Goal: Transaction & Acquisition: Purchase product/service

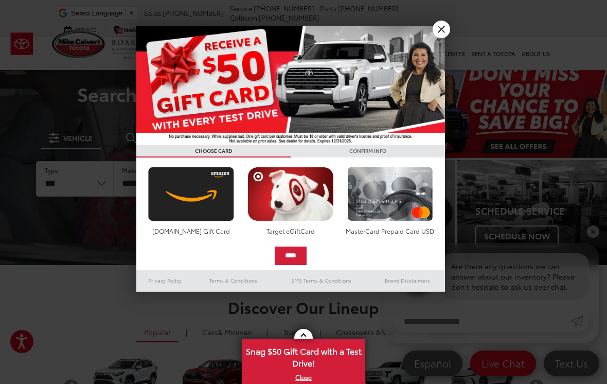
click at [442, 31] on link "X" at bounding box center [440, 29] width 17 height 17
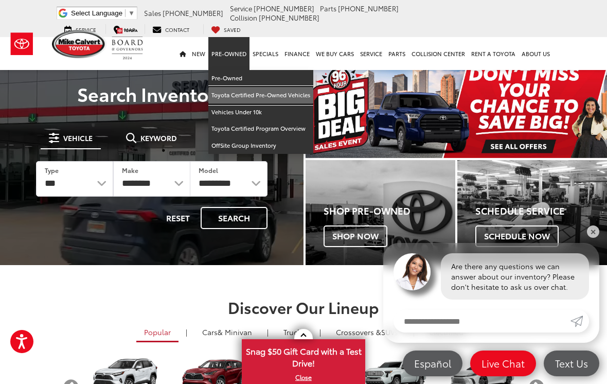
click at [270, 93] on link "Toyota Certified Pre-Owned Vehicles" at bounding box center [260, 95] width 105 height 17
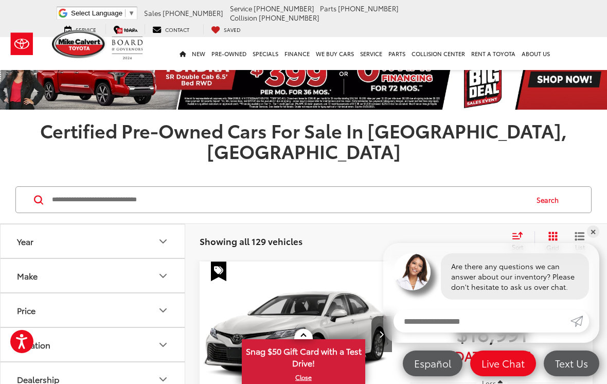
scroll to position [7, 0]
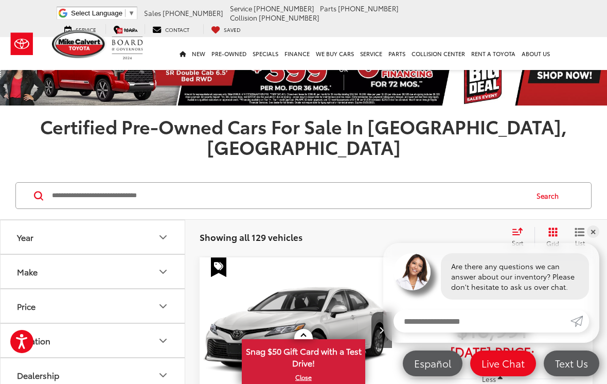
click at [79, 255] on button "Make" at bounding box center [93, 270] width 185 height 33
click at [60, 296] on img at bounding box center [46, 308] width 28 height 24
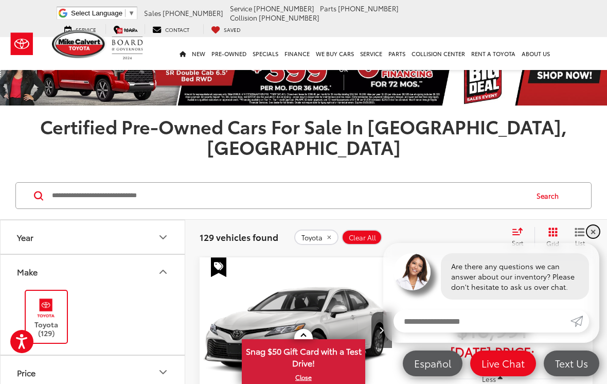
click at [595, 238] on link "✕" at bounding box center [593, 231] width 12 height 12
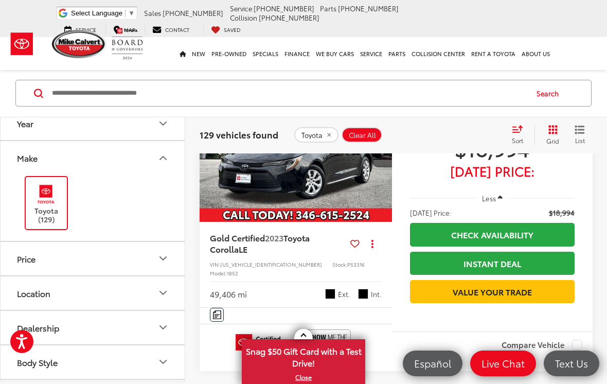
scroll to position [501, 0]
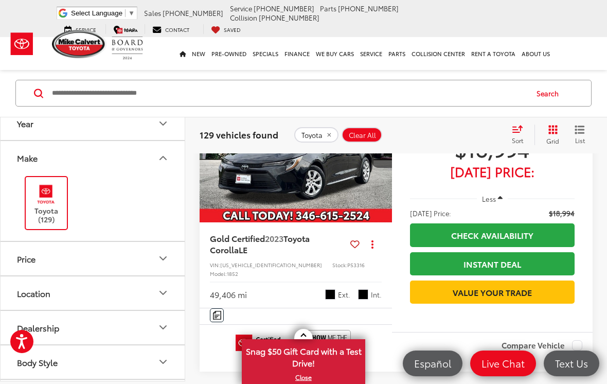
click at [167, 158] on icon "Make" at bounding box center [163, 158] width 12 height 12
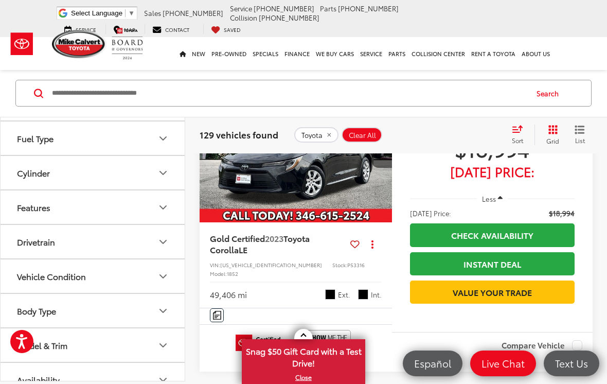
click at [154, 341] on button "Model & Trim" at bounding box center [93, 344] width 185 height 33
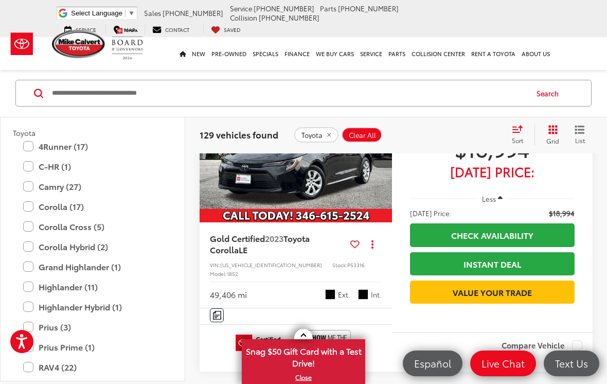
scroll to position [455, 0]
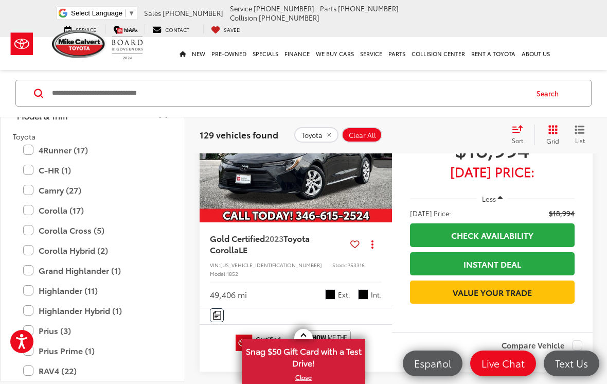
click at [79, 210] on label "Corolla (17)" at bounding box center [92, 210] width 139 height 18
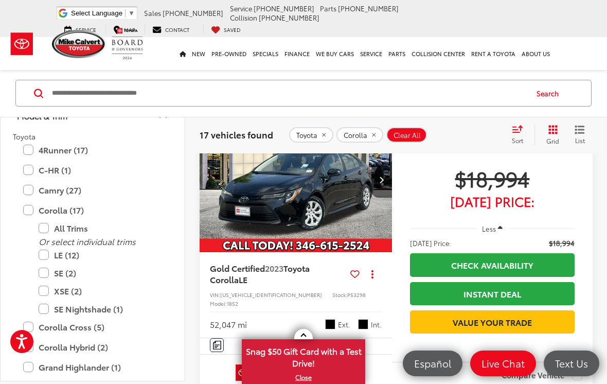
scroll to position [472, 0]
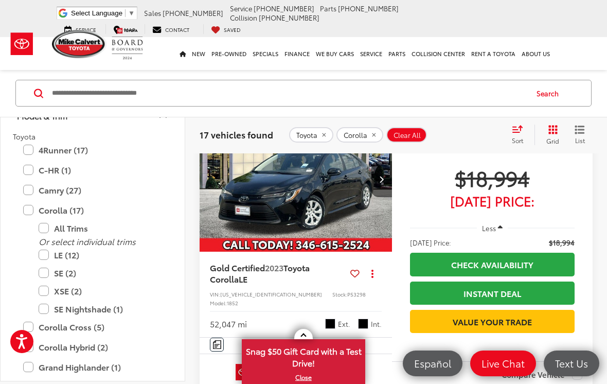
click at [369, 245] on img "2023 Toyota Corolla LE 0" at bounding box center [296, 178] width 194 height 145
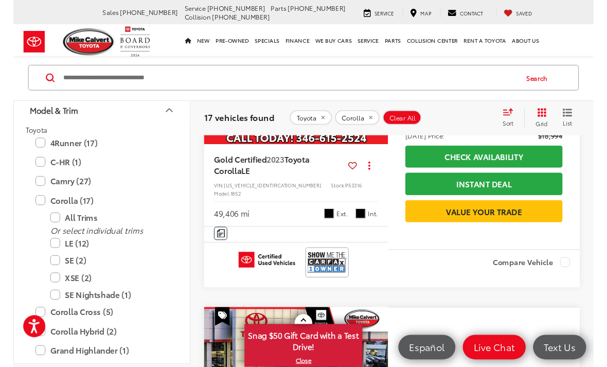
scroll to position [249, 0]
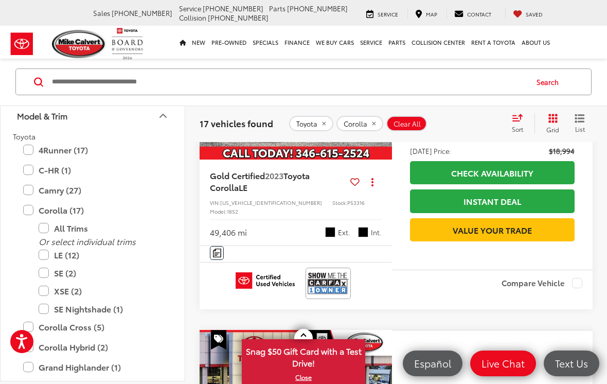
click at [342, 297] on img at bounding box center [327, 282] width 41 height 27
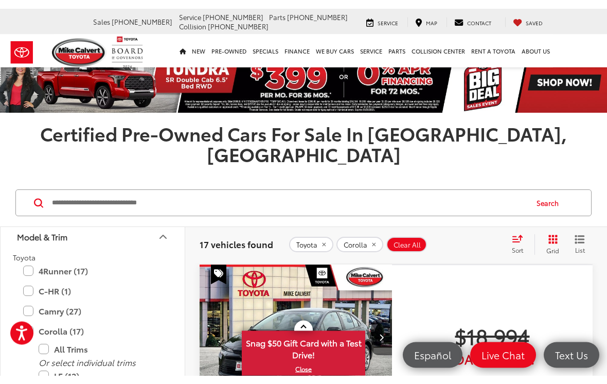
scroll to position [0, 0]
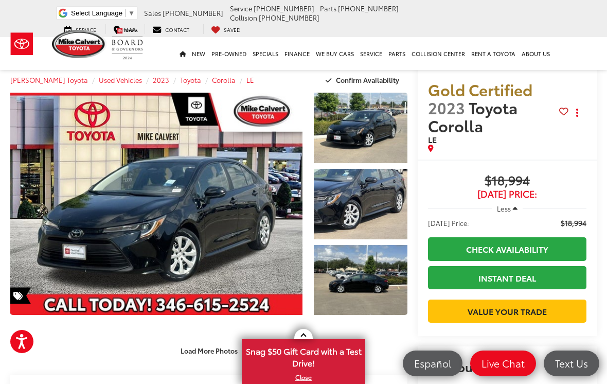
click at [245, 248] on link "Expand Photo 0" at bounding box center [156, 204] width 292 height 222
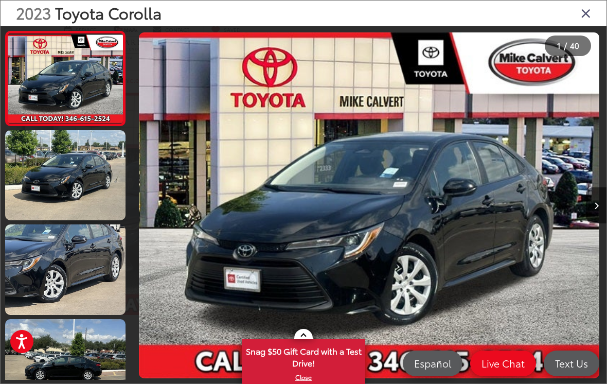
click at [593, 202] on button "Next image" at bounding box center [596, 205] width 21 height 36
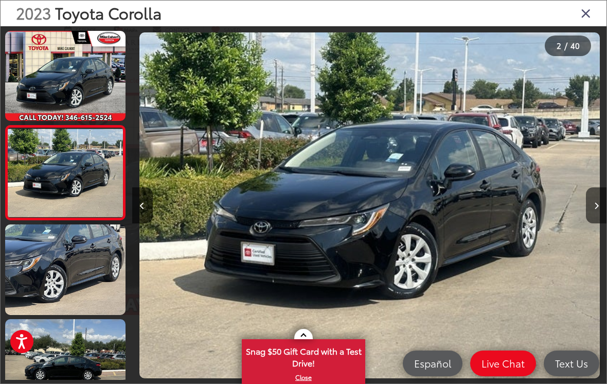
click at [595, 207] on button "Next image" at bounding box center [596, 205] width 21 height 36
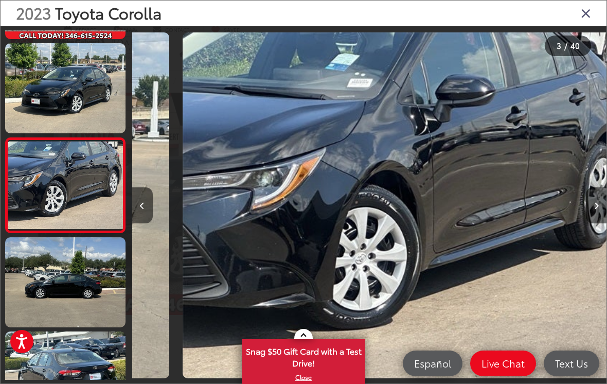
scroll to position [0, 948]
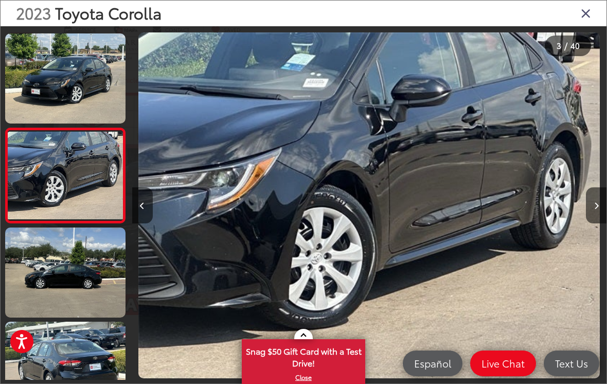
click at [595, 209] on icon "Next image" at bounding box center [596, 205] width 5 height 7
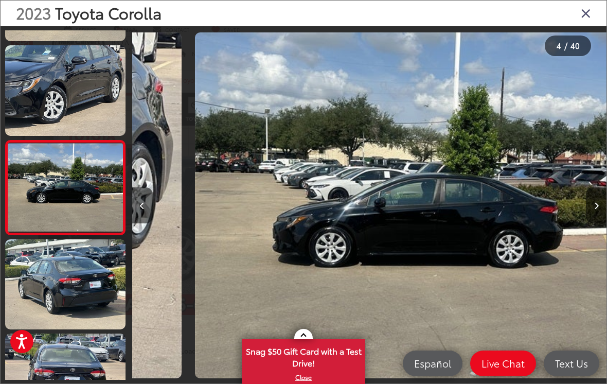
scroll to position [186, 0]
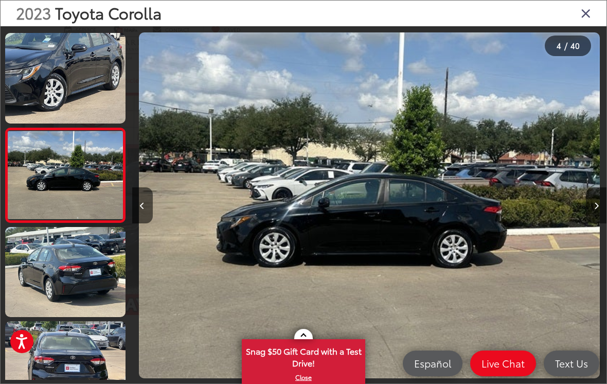
click at [594, 209] on icon "Next image" at bounding box center [596, 205] width 5 height 7
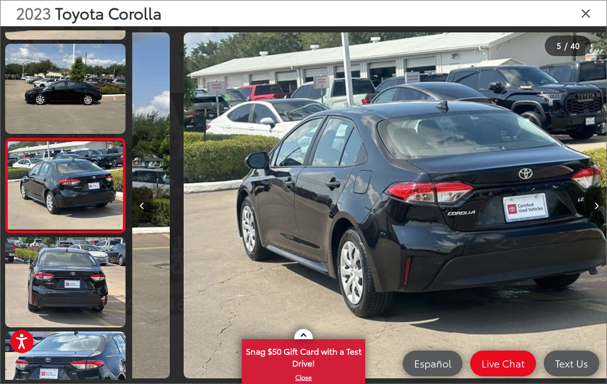
scroll to position [0, 1897]
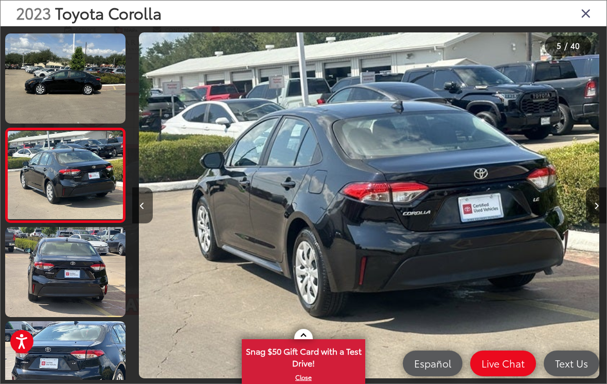
click at [594, 209] on icon "Next image" at bounding box center [596, 205] width 5 height 7
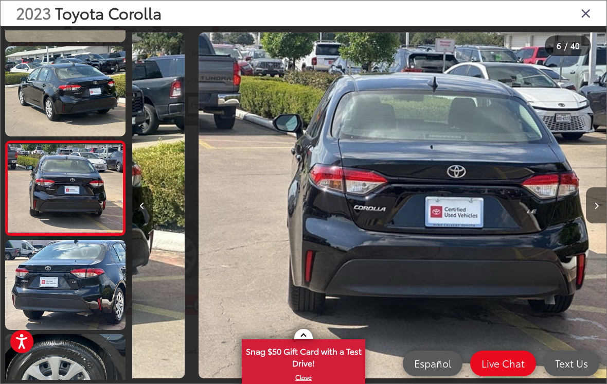
scroll to position [0, 2371]
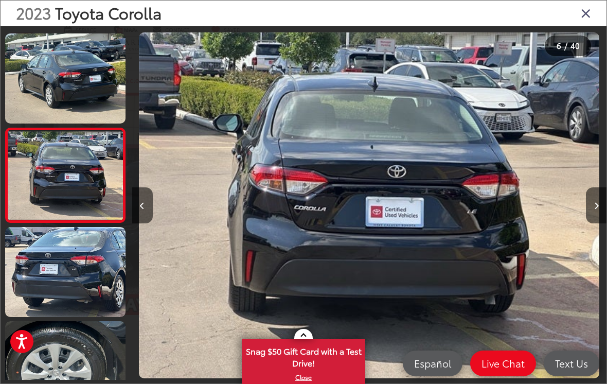
click at [592, 218] on button "Next image" at bounding box center [596, 205] width 21 height 36
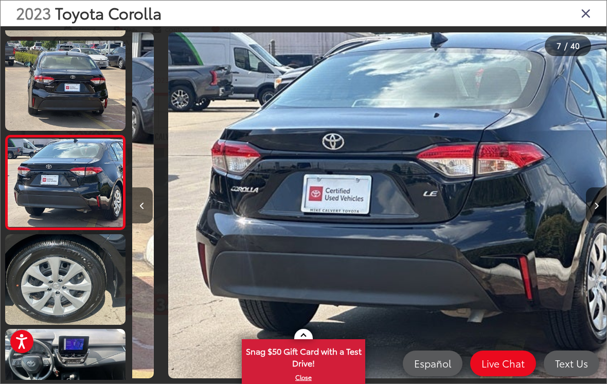
scroll to position [468, 0]
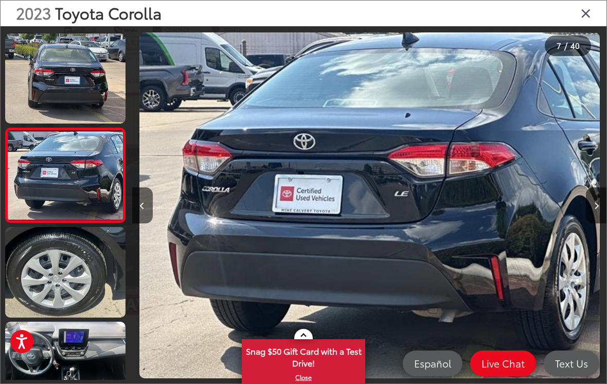
click at [589, 222] on button "Next image" at bounding box center [596, 205] width 21 height 36
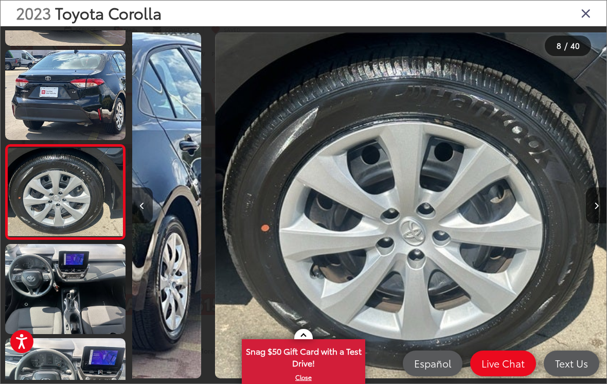
scroll to position [562, 0]
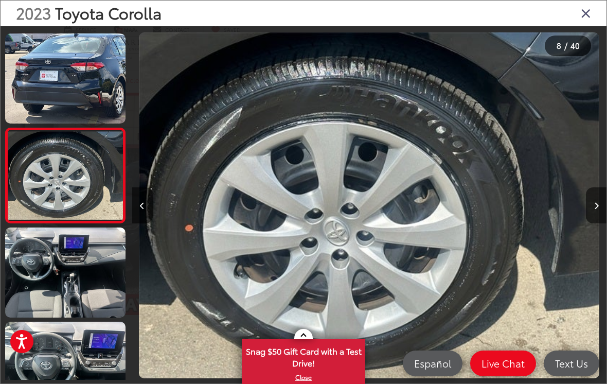
click at [590, 216] on button "Next image" at bounding box center [596, 205] width 21 height 36
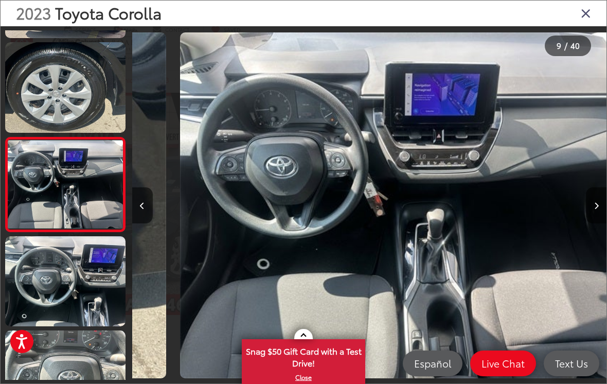
scroll to position [657, 0]
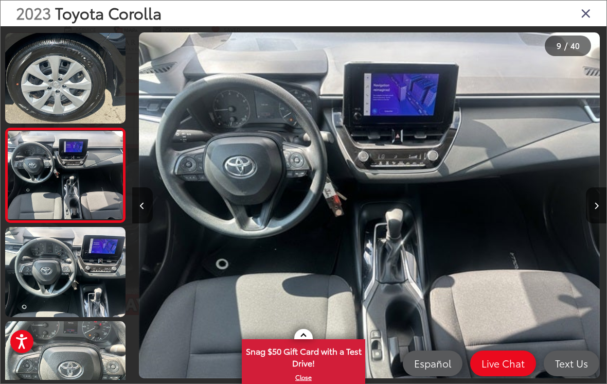
click at [589, 217] on button "Next image" at bounding box center [596, 205] width 21 height 36
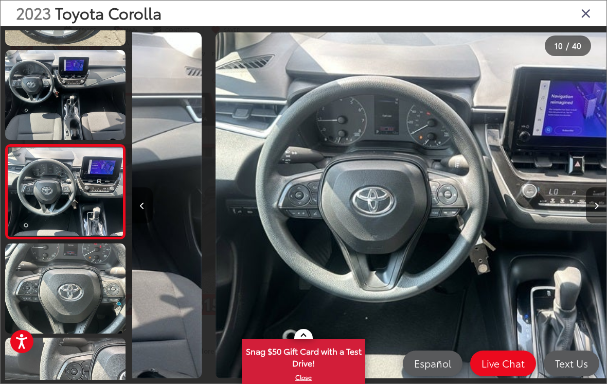
scroll to position [0, 4268]
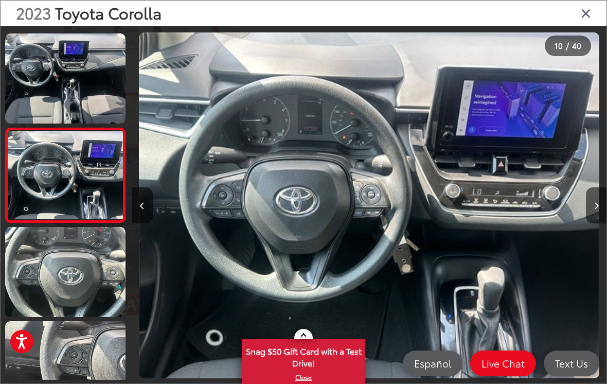
click at [590, 217] on button "Next image" at bounding box center [596, 205] width 21 height 36
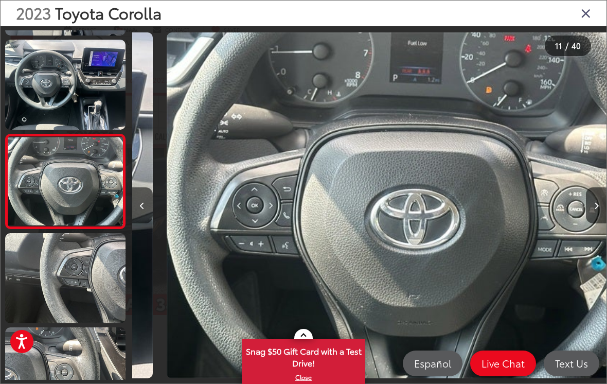
scroll to position [0, 4742]
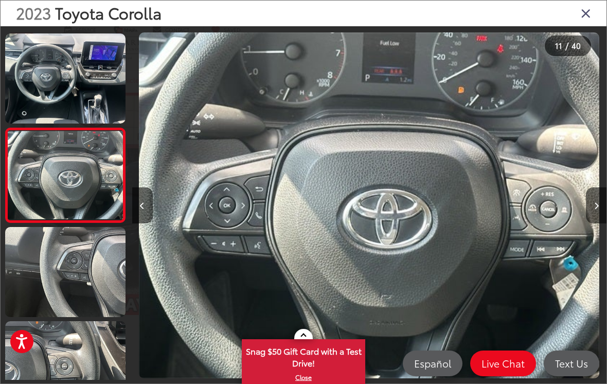
click at [591, 216] on button "Next image" at bounding box center [596, 205] width 21 height 36
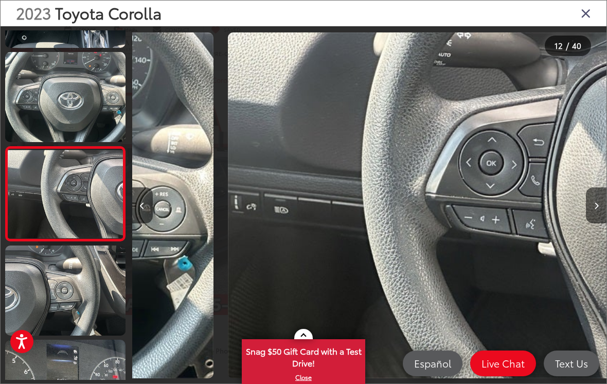
scroll to position [0, 5216]
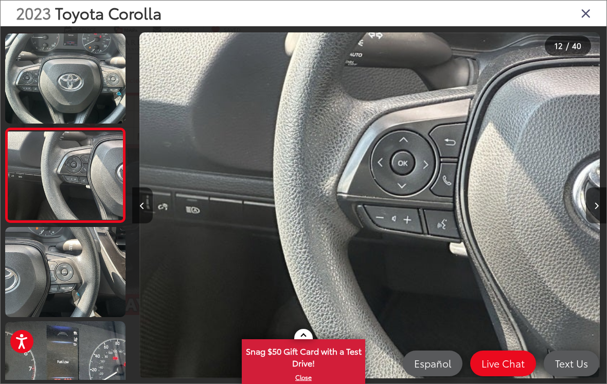
click at [594, 209] on icon "Next image" at bounding box center [596, 205] width 5 height 7
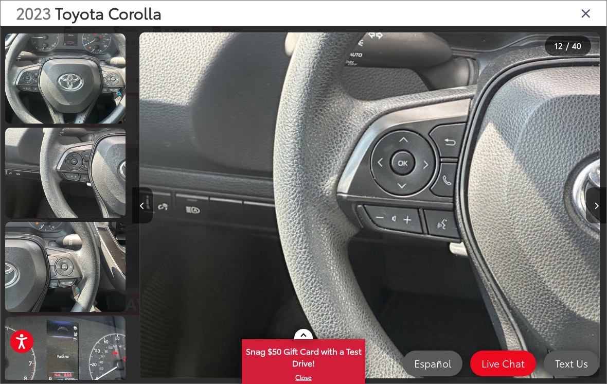
scroll to position [0, 0]
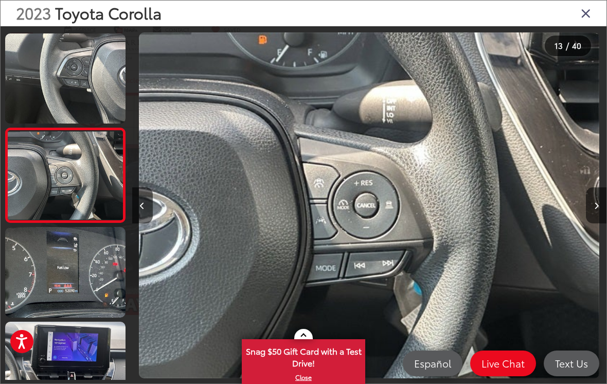
click at [594, 209] on icon "Next image" at bounding box center [596, 205] width 5 height 7
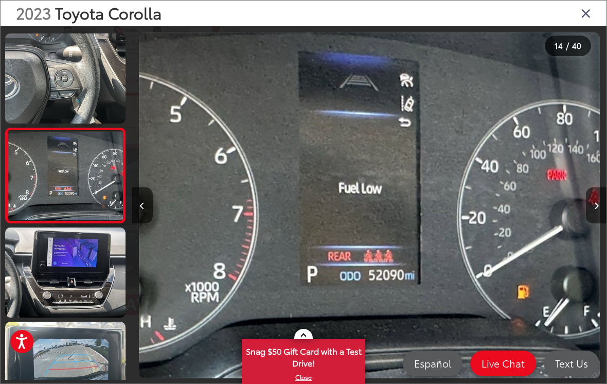
click at [597, 209] on icon "Next image" at bounding box center [596, 205] width 5 height 7
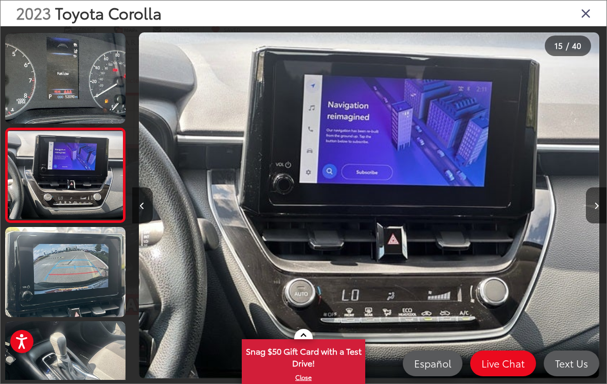
click at [597, 209] on icon "Next image" at bounding box center [596, 205] width 5 height 7
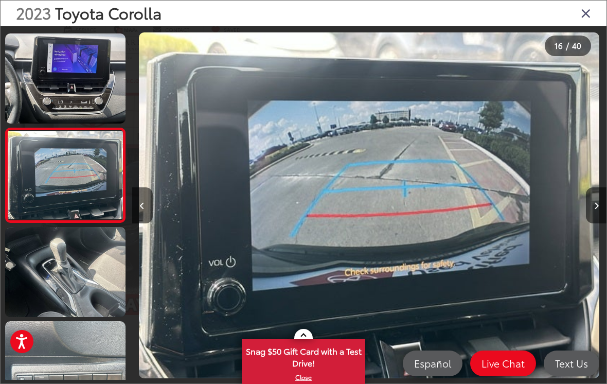
click at [581, 23] on div "2023 Toyota Corolla" at bounding box center [304, 14] width 606 height 26
click at [581, 17] on icon "Close gallery" at bounding box center [585, 12] width 10 height 13
